Goal: Information Seeking & Learning: Learn about a topic

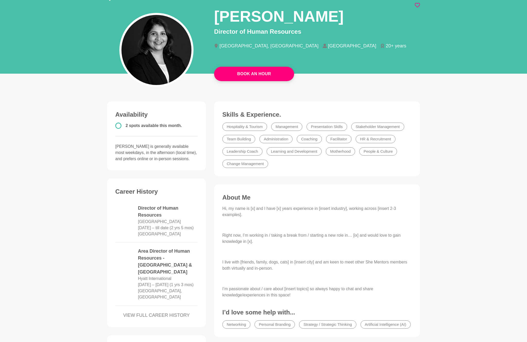
scroll to position [151, 0]
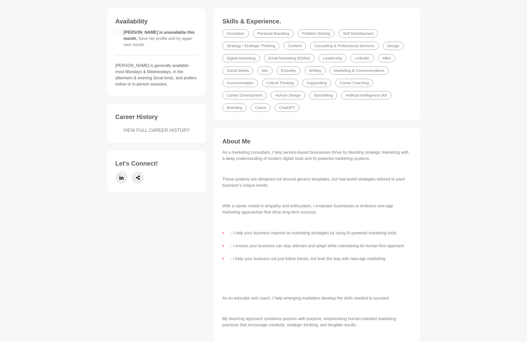
scroll to position [168, 0]
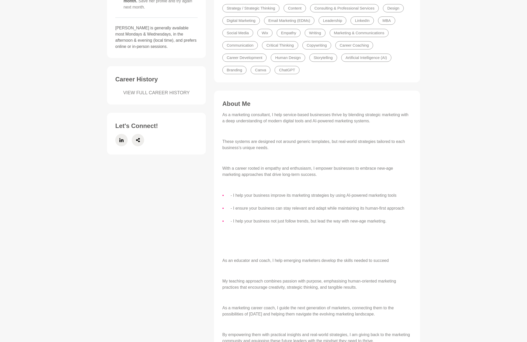
click at [291, 144] on p "These systems are designed not around generic templates, but real-world strateg…" at bounding box center [316, 144] width 189 height 12
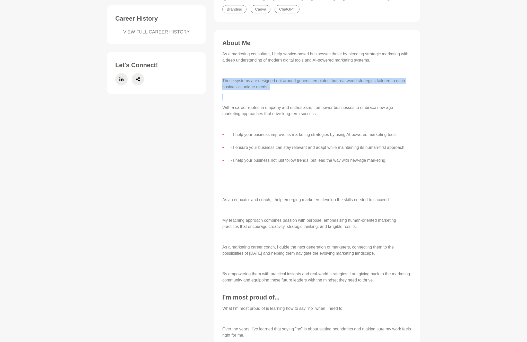
scroll to position [317, 0]
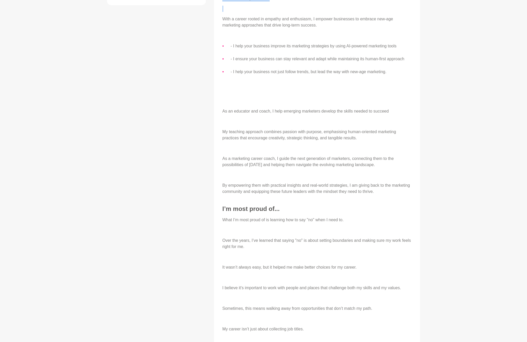
click at [283, 160] on p "As a marketing career coach, I guide the next generation of marketers, connecti…" at bounding box center [316, 161] width 189 height 12
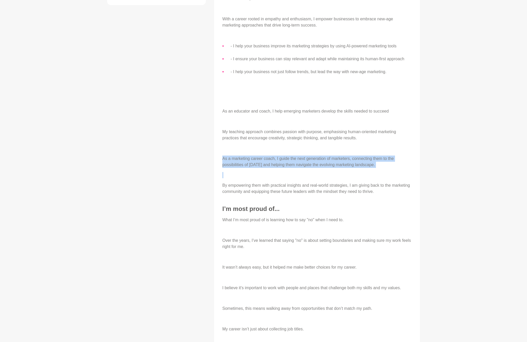
click at [267, 217] on p "What I’m most proud of is learning how to say "no" when I need to." at bounding box center [316, 220] width 189 height 6
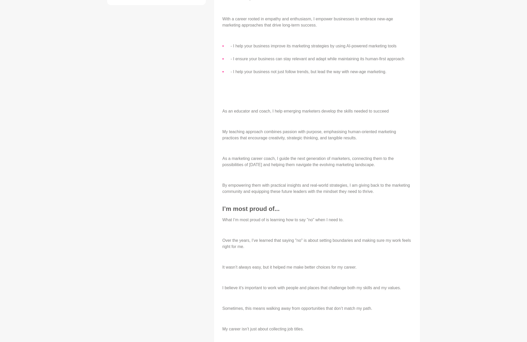
scroll to position [470, 0]
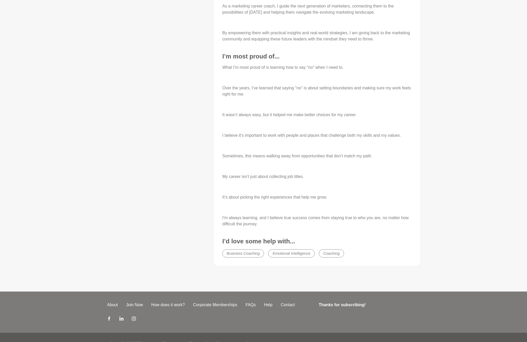
click at [307, 182] on div "What I’m most proud of is learning how to say "no" when I need to. Over the yea…" at bounding box center [316, 145] width 189 height 163
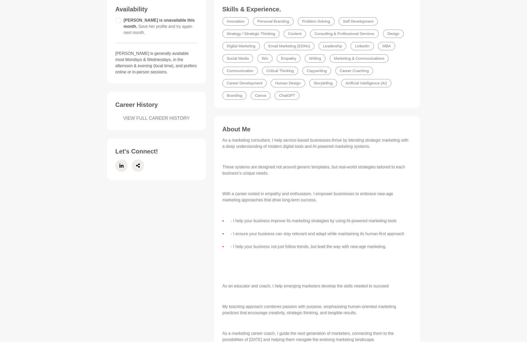
scroll to position [0, 0]
